Goal: Information Seeking & Learning: Learn about a topic

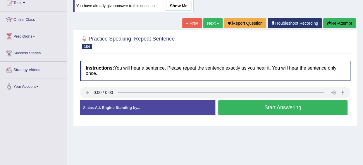
click at [258, 106] on button "Start Answering" at bounding box center [283, 107] width 130 height 15
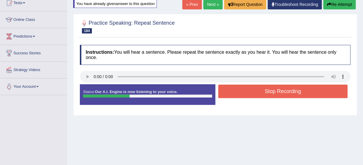
click at [264, 84] on button "Stop Recording" at bounding box center [283, 90] width 130 height 13
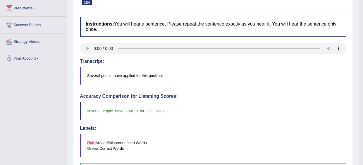
scroll to position [37, 0]
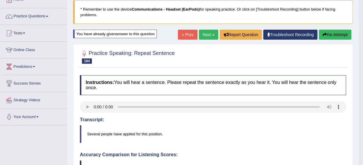
click at [206, 31] on link "Next »" at bounding box center [208, 35] width 19 height 10
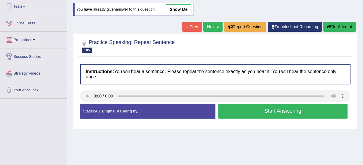
scroll to position [65, 0]
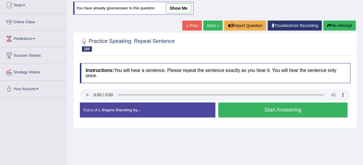
click at [244, 102] on button "Start Answering" at bounding box center [283, 109] width 130 height 15
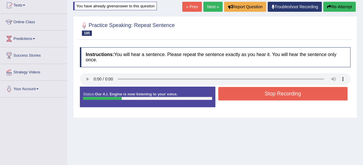
click at [239, 93] on button "Stop Recording" at bounding box center [283, 93] width 130 height 13
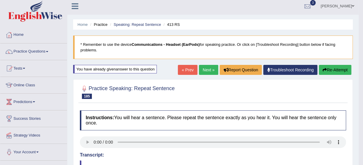
scroll to position [3, 0]
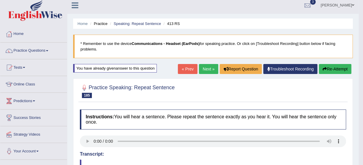
click at [207, 65] on link "Next »" at bounding box center [208, 69] width 19 height 10
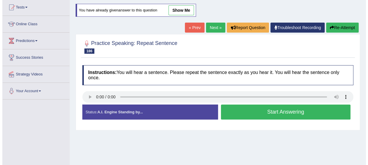
scroll to position [65, 0]
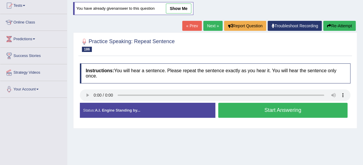
click at [299, 102] on button "Start Answering" at bounding box center [283, 109] width 130 height 15
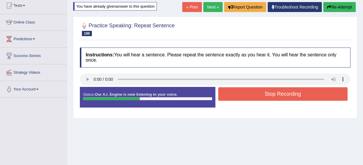
click at [240, 88] on button "Stop Recording" at bounding box center [283, 93] width 130 height 13
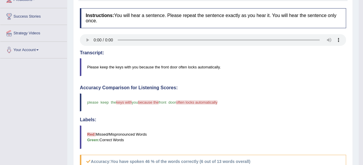
scroll to position [0, 0]
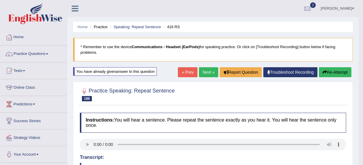
click at [201, 71] on link "Next »" at bounding box center [208, 72] width 19 height 10
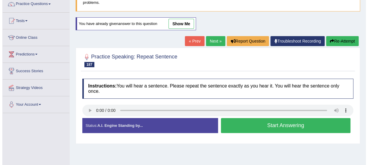
scroll to position [49, 0]
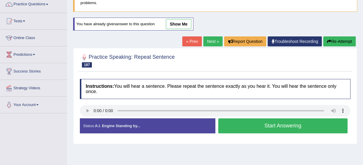
click at [220, 118] on button "Start Answering" at bounding box center [283, 125] width 130 height 15
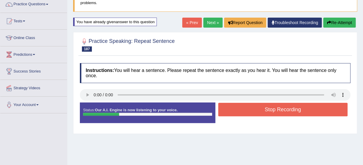
click at [227, 105] on button "Stop Recording" at bounding box center [283, 108] width 130 height 13
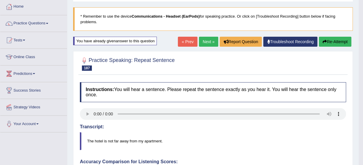
scroll to position [0, 0]
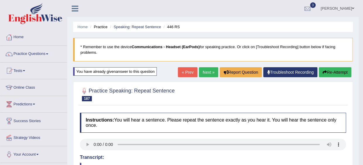
click at [207, 71] on link "Next »" at bounding box center [208, 72] width 19 height 10
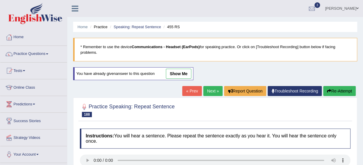
click at [215, 87] on link "Next »" at bounding box center [212, 91] width 19 height 10
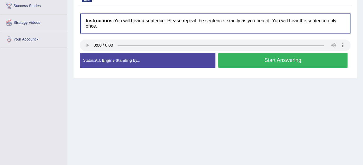
scroll to position [127, 0]
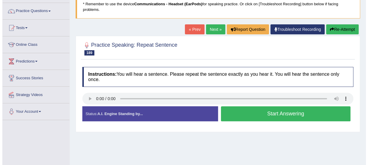
scroll to position [61, 0]
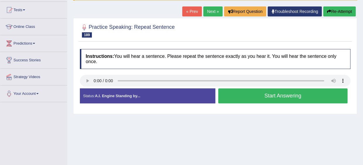
click at [242, 88] on button "Start Answering" at bounding box center [283, 95] width 130 height 15
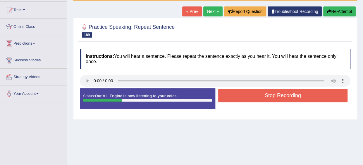
click at [250, 88] on button "Stop Recording" at bounding box center [283, 94] width 130 height 13
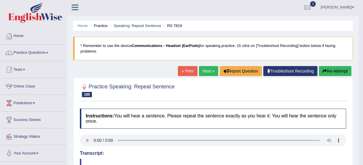
scroll to position [0, 0]
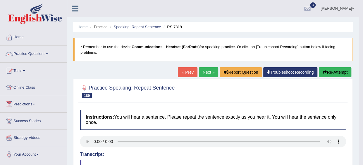
click at [206, 73] on link "Next »" at bounding box center [208, 72] width 19 height 10
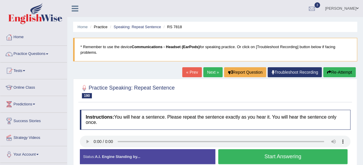
click at [228, 151] on button "Start Answering" at bounding box center [283, 156] width 130 height 15
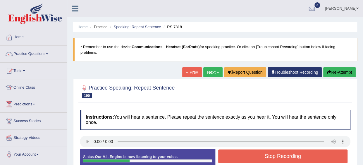
click at [241, 150] on button "Stop Recording" at bounding box center [283, 155] width 130 height 13
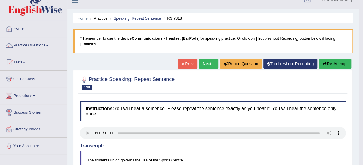
scroll to position [6, 0]
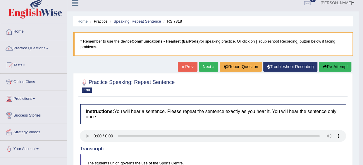
click at [211, 65] on link "Next »" at bounding box center [208, 66] width 19 height 10
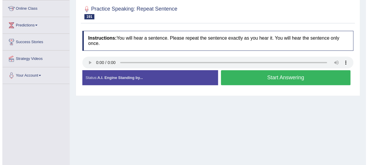
scroll to position [81, 0]
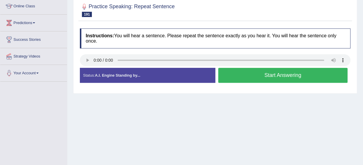
click at [239, 70] on button "Start Answering" at bounding box center [283, 75] width 130 height 15
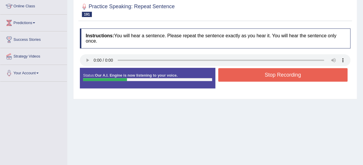
click at [239, 70] on button "Stop Recording" at bounding box center [283, 74] width 130 height 13
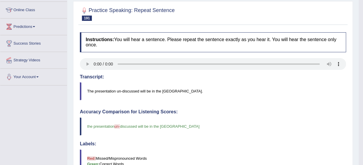
scroll to position [77, 0]
click at [28, 108] on div "Toggle navigation Home Practice Questions Speaking Practice Read Aloud Repeat S…" at bounding box center [179, 124] width 359 height 403
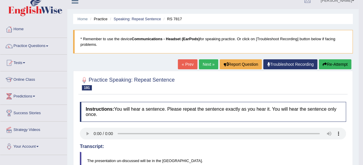
scroll to position [0, 0]
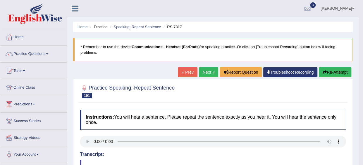
click at [201, 73] on link "Next »" at bounding box center [208, 72] width 19 height 10
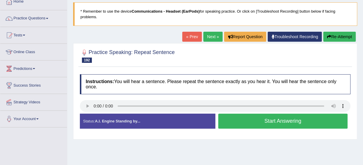
scroll to position [36, 0]
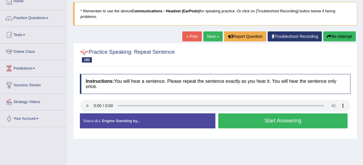
click at [244, 120] on button "Start Answering" at bounding box center [283, 120] width 130 height 15
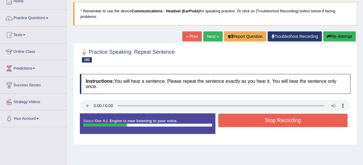
click at [248, 114] on button "Stop Recording" at bounding box center [283, 119] width 130 height 13
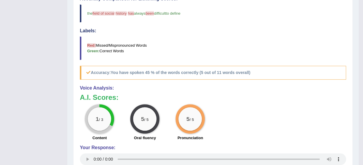
scroll to position [0, 0]
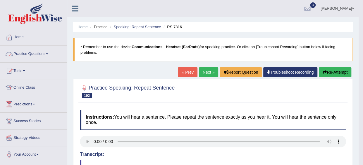
click at [30, 53] on link "Practice Questions" at bounding box center [33, 53] width 67 height 15
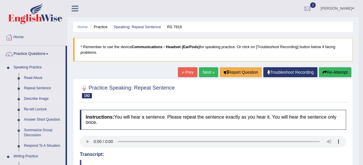
click at [37, 98] on link "Describe Image" at bounding box center [43, 98] width 44 height 11
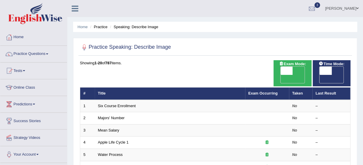
click at [281, 75] on span "OFF" at bounding box center [274, 79] width 12 height 8
checkbox input "true"
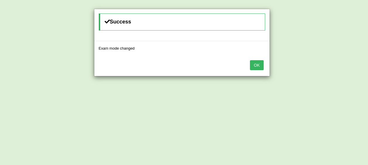
click at [259, 62] on button "OK" at bounding box center [256, 65] width 13 height 10
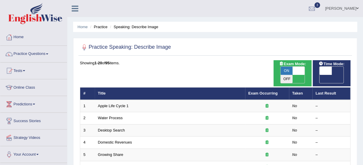
click at [339, 66] on span "Time Mode:" at bounding box center [331, 64] width 30 height 6
click at [341, 65] on span "Time Mode:" at bounding box center [331, 64] width 30 height 6
click at [320, 75] on span "OFF" at bounding box center [314, 79] width 12 height 8
click at [336, 71] on span at bounding box center [338, 70] width 12 height 8
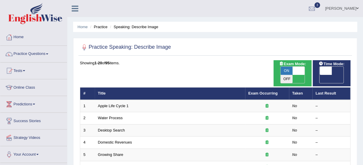
click at [320, 75] on span "OFF" at bounding box center [314, 79] width 12 height 8
checkbox input "true"
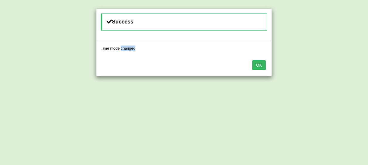
click at [336, 71] on div "Success Time mode changed OK" at bounding box center [184, 82] width 368 height 165
click at [264, 64] on button "OK" at bounding box center [258, 65] width 13 height 10
click at [249, 66] on div "OK" at bounding box center [181, 65] width 175 height 20
click at [253, 67] on button "OK" at bounding box center [256, 65] width 13 height 10
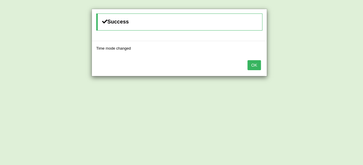
click at [254, 65] on button "OK" at bounding box center [254, 65] width 13 height 10
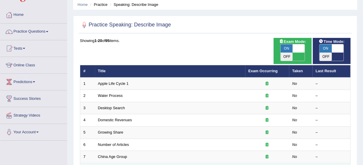
scroll to position [25, 0]
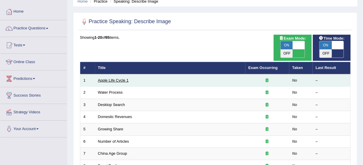
click at [114, 78] on link "Apple Life Cycle 1" at bounding box center [113, 80] width 31 height 4
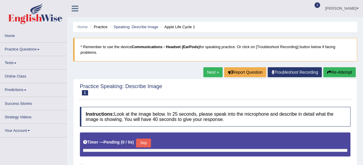
click at [145, 143] on button "Skip" at bounding box center [143, 142] width 15 height 9
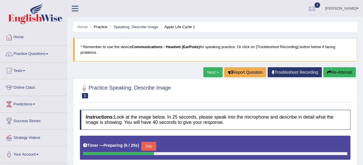
click at [145, 143] on button "Skip" at bounding box center [148, 145] width 15 height 9
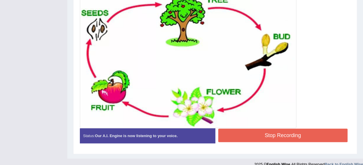
scroll to position [171, 0]
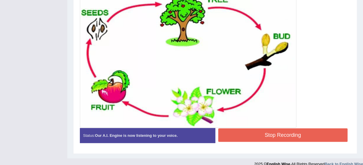
click at [250, 133] on button "Stop Recording" at bounding box center [283, 134] width 130 height 13
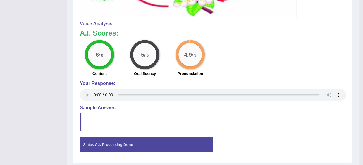
scroll to position [296, 0]
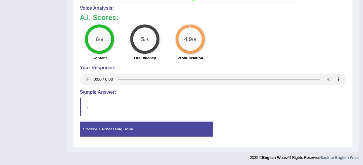
click at [89, 103] on blockquote "." at bounding box center [213, 106] width 266 height 18
drag, startPoint x: 89, startPoint y: 103, endPoint x: 94, endPoint y: 129, distance: 25.6
click at [94, 129] on div "Status: A.I. Processing Done" at bounding box center [146, 128] width 133 height 15
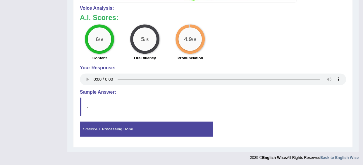
click at [94, 129] on div "Status: A.I. Processing Done" at bounding box center [146, 128] width 133 height 15
click at [82, 104] on blockquote "." at bounding box center [213, 106] width 266 height 18
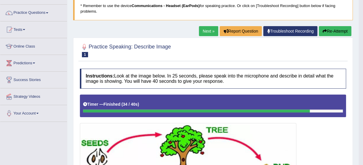
scroll to position [34, 0]
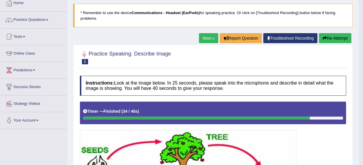
click at [209, 40] on link "Next »" at bounding box center [208, 38] width 19 height 10
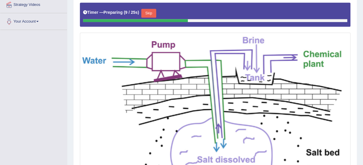
scroll to position [132, 0]
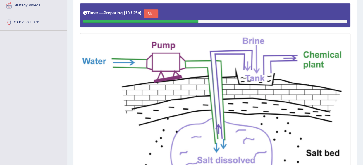
click at [153, 12] on button "Skip" at bounding box center [151, 13] width 15 height 9
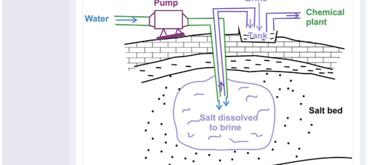
scroll to position [227, 0]
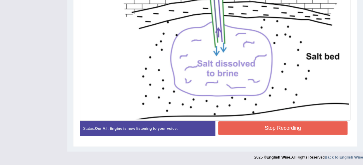
click at [225, 122] on button "Stop Recording" at bounding box center [283, 127] width 130 height 13
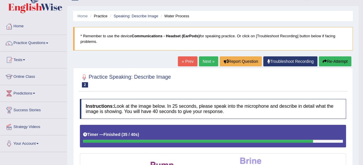
scroll to position [0, 0]
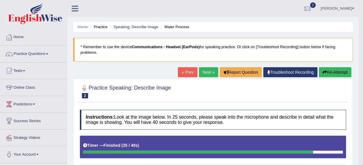
click at [209, 72] on link "Next »" at bounding box center [208, 72] width 19 height 10
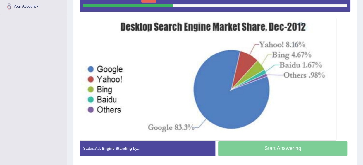
scroll to position [138, 0]
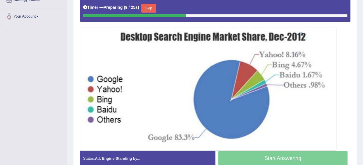
click at [149, 6] on button "Skip" at bounding box center [148, 8] width 15 height 9
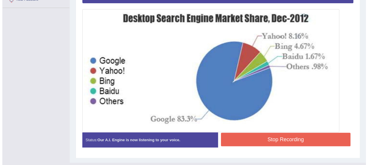
scroll to position [156, 0]
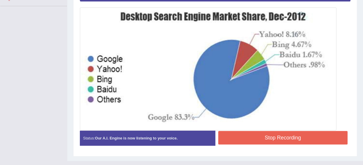
click at [276, 133] on button "Stop Recording" at bounding box center [283, 137] width 130 height 13
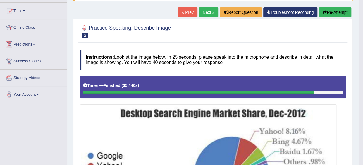
scroll to position [49, 0]
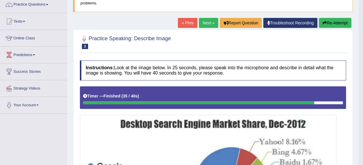
click at [211, 25] on link "Next »" at bounding box center [208, 23] width 19 height 10
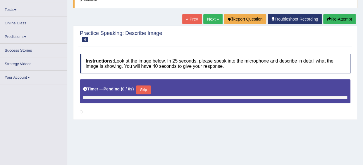
scroll to position [53, 0]
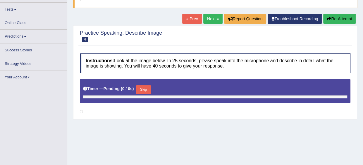
click at [148, 86] on button "Skip" at bounding box center [143, 89] width 15 height 9
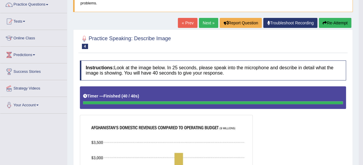
scroll to position [50, 0]
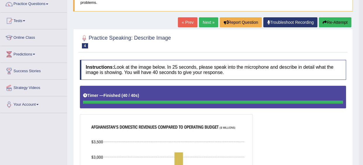
click at [331, 22] on button "Re-Attempt" at bounding box center [335, 22] width 32 height 10
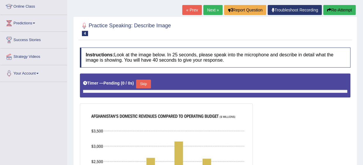
scroll to position [90, 0]
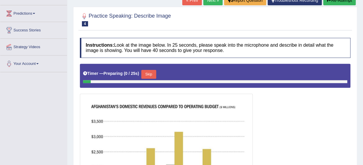
click at [141, 71] on button "Skip" at bounding box center [148, 74] width 15 height 9
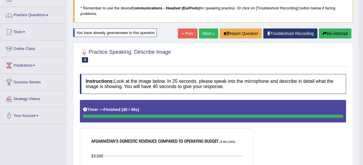
scroll to position [38, 0]
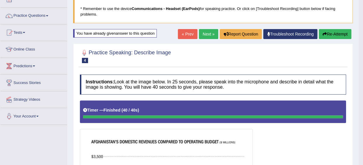
click at [327, 32] on button "Re-Attempt" at bounding box center [335, 34] width 32 height 10
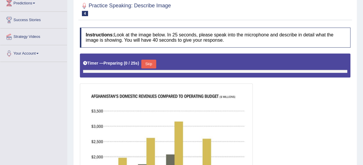
scroll to position [118, 0]
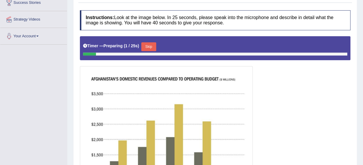
click at [147, 47] on button "Skip" at bounding box center [148, 46] width 15 height 9
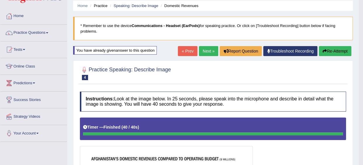
scroll to position [19, 0]
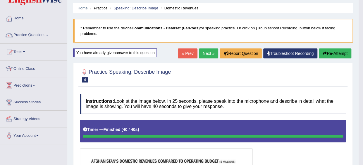
click at [334, 53] on button "Re-Attempt" at bounding box center [335, 53] width 32 height 10
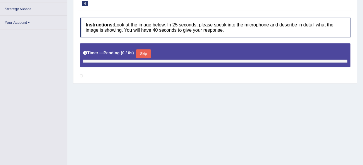
scroll to position [124, 0]
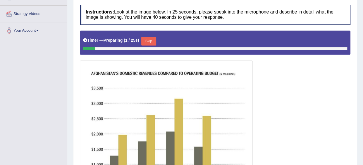
click at [147, 42] on button "Skip" at bounding box center [148, 41] width 15 height 9
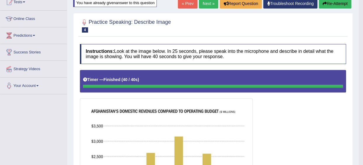
scroll to position [54, 0]
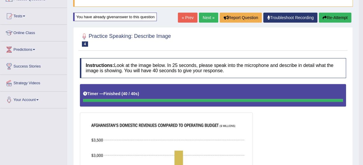
click at [207, 13] on link "Next »" at bounding box center [208, 18] width 19 height 10
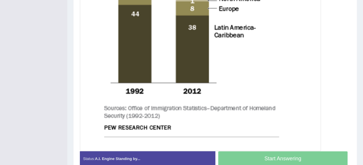
scroll to position [328, 0]
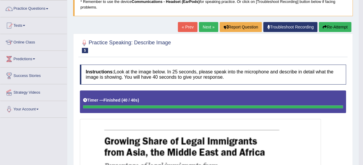
scroll to position [40, 0]
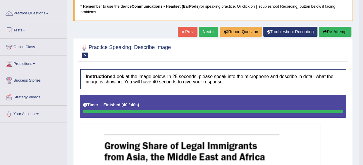
click at [206, 32] on link "Next »" at bounding box center [208, 32] width 19 height 10
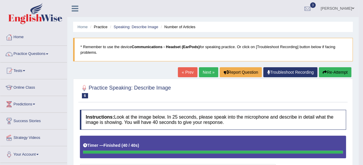
click at [207, 70] on link "Next »" at bounding box center [208, 72] width 19 height 10
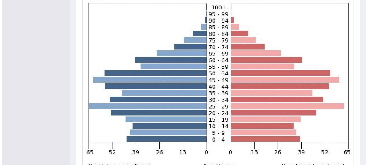
scroll to position [177, 0]
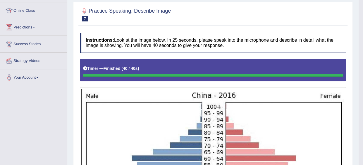
scroll to position [58, 0]
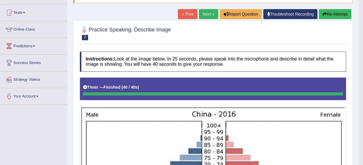
click at [206, 14] on link "Next »" at bounding box center [208, 14] width 19 height 10
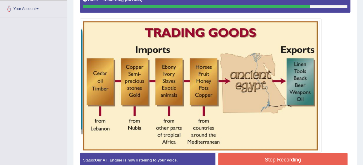
scroll to position [177, 0]
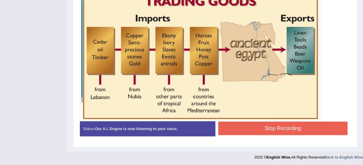
click at [282, 127] on button "Stop Recording" at bounding box center [283, 127] width 130 height 13
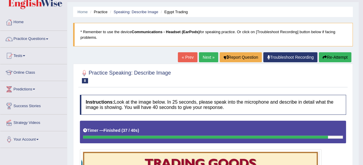
scroll to position [0, 0]
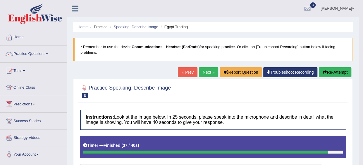
click at [206, 72] on link "Next »" at bounding box center [208, 72] width 19 height 10
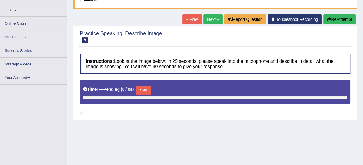
scroll to position [54, 0]
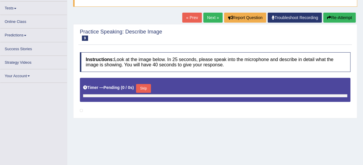
click at [143, 89] on button "Skip" at bounding box center [143, 88] width 15 height 9
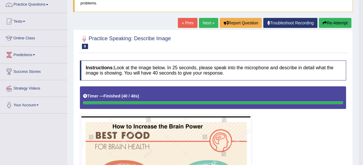
scroll to position [25, 0]
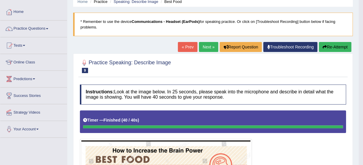
click at [210, 46] on link "Next »" at bounding box center [208, 47] width 19 height 10
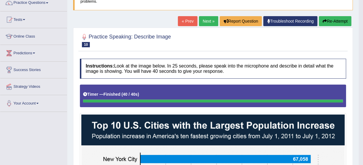
scroll to position [53, 0]
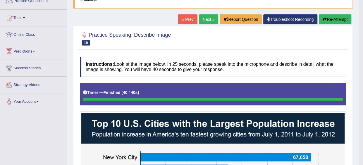
click at [199, 15] on link "Next »" at bounding box center [208, 19] width 19 height 10
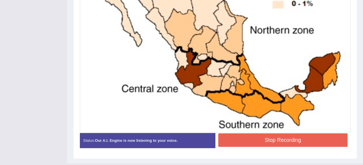
scroll to position [236, 0]
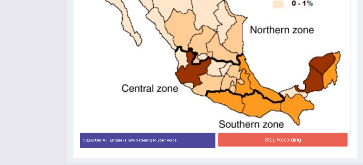
click at [229, 135] on button "Stop Recording" at bounding box center [283, 139] width 130 height 13
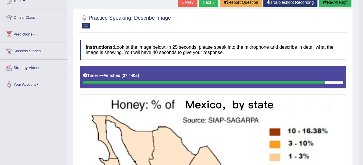
scroll to position [22, 0]
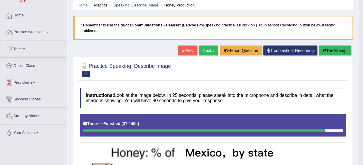
click at [206, 47] on link "Next »" at bounding box center [208, 50] width 19 height 10
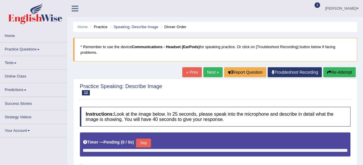
scroll to position [64, 0]
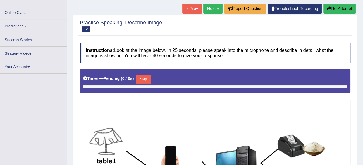
click at [145, 79] on button "Skip" at bounding box center [143, 79] width 15 height 9
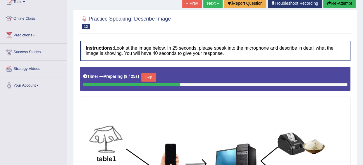
scroll to position [69, 0]
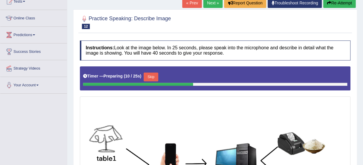
click at [151, 74] on button "Skip" at bounding box center [151, 76] width 15 height 9
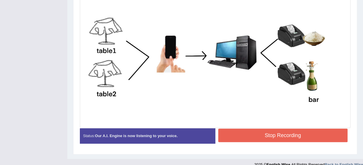
scroll to position [175, 0]
click at [241, 135] on button "Stop Recording" at bounding box center [283, 134] width 130 height 13
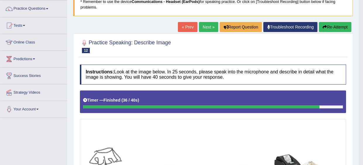
scroll to position [0, 0]
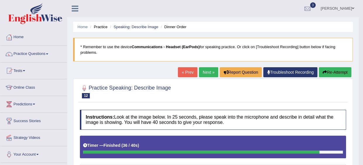
click at [208, 69] on link "Next »" at bounding box center [208, 72] width 19 height 10
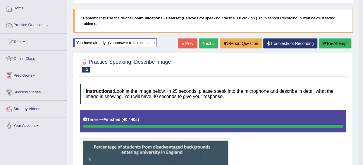
scroll to position [26, 0]
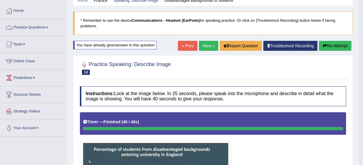
click at [30, 27] on link "Practice Questions" at bounding box center [33, 26] width 67 height 15
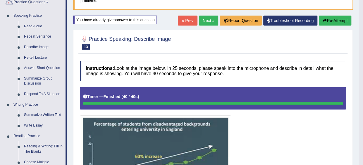
scroll to position [0, 0]
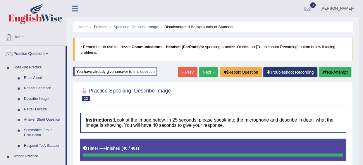
click at [23, 35] on link "Home" at bounding box center [33, 36] width 67 height 15
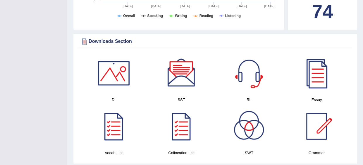
scroll to position [256, 0]
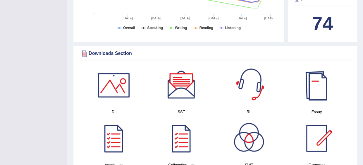
click at [308, 92] on div at bounding box center [316, 84] width 41 height 41
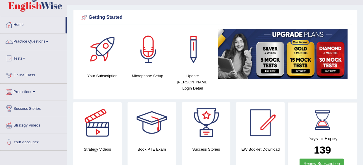
scroll to position [0, 0]
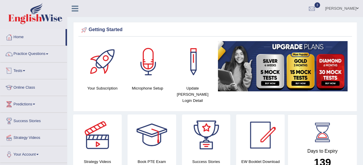
click at [23, 66] on link "Tests" at bounding box center [33, 69] width 67 height 15
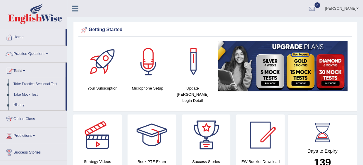
click at [30, 95] on link "Take Mock Test" at bounding box center [38, 94] width 55 height 11
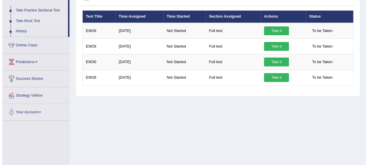
scroll to position [73, 0]
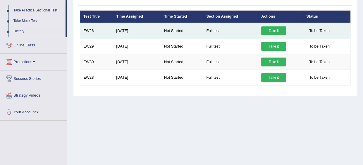
click at [276, 29] on link "Take it" at bounding box center [273, 30] width 25 height 9
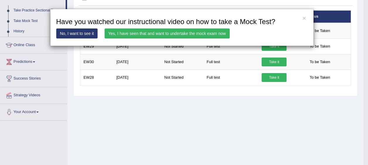
click at [128, 31] on link "Yes, I have seen that and want to undertake the mock exam now" at bounding box center [167, 33] width 125 height 10
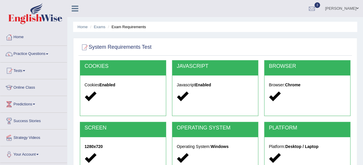
scroll to position [143, 0]
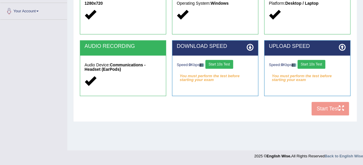
click at [222, 62] on button "Start 10s Test" at bounding box center [220, 64] width 28 height 9
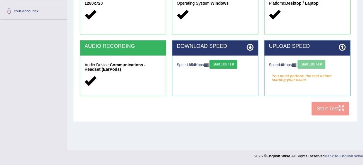
click at [232, 62] on button "Start 10s Test" at bounding box center [224, 64] width 28 height 9
click at [315, 63] on button "Start 10s Test" at bounding box center [312, 64] width 28 height 9
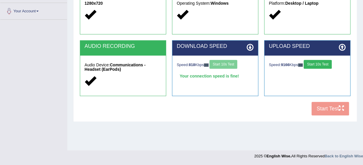
click at [324, 64] on button "Start 10s Test" at bounding box center [318, 64] width 28 height 9
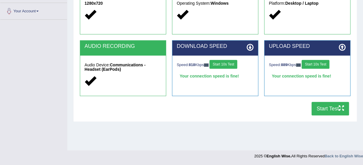
click at [329, 107] on button "Start Test" at bounding box center [330, 108] width 37 height 13
